Goal: Check status

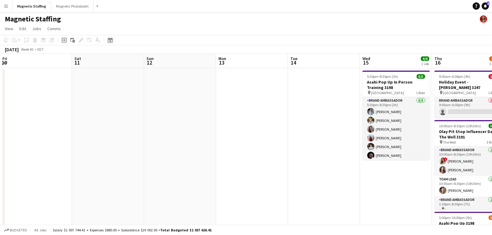
scroll to position [0, 220]
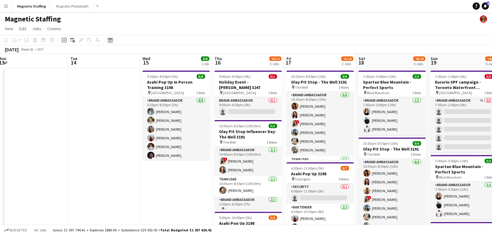
click at [112, 41] on icon "Date picker" at bounding box center [110, 40] width 5 height 5
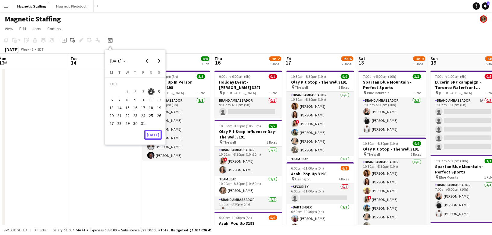
drag, startPoint x: 153, startPoint y: 136, endPoint x: 141, endPoint y: 106, distance: 32.0
click at [141, 106] on div "[DATE] [DATE] [DATE] M [DATE] T [DATE] W [DATE] T [DATE] F [DATE] S [DATE] S [D…" at bounding box center [135, 97] width 60 height 95
click at [136, 101] on span "9" at bounding box center [135, 99] width 7 height 7
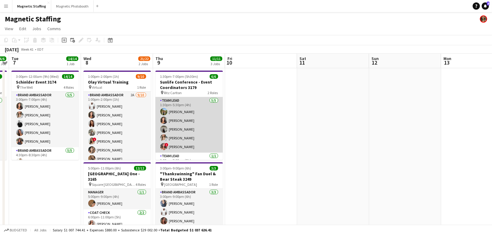
scroll to position [13, 0]
